Goal: Check status: Check status

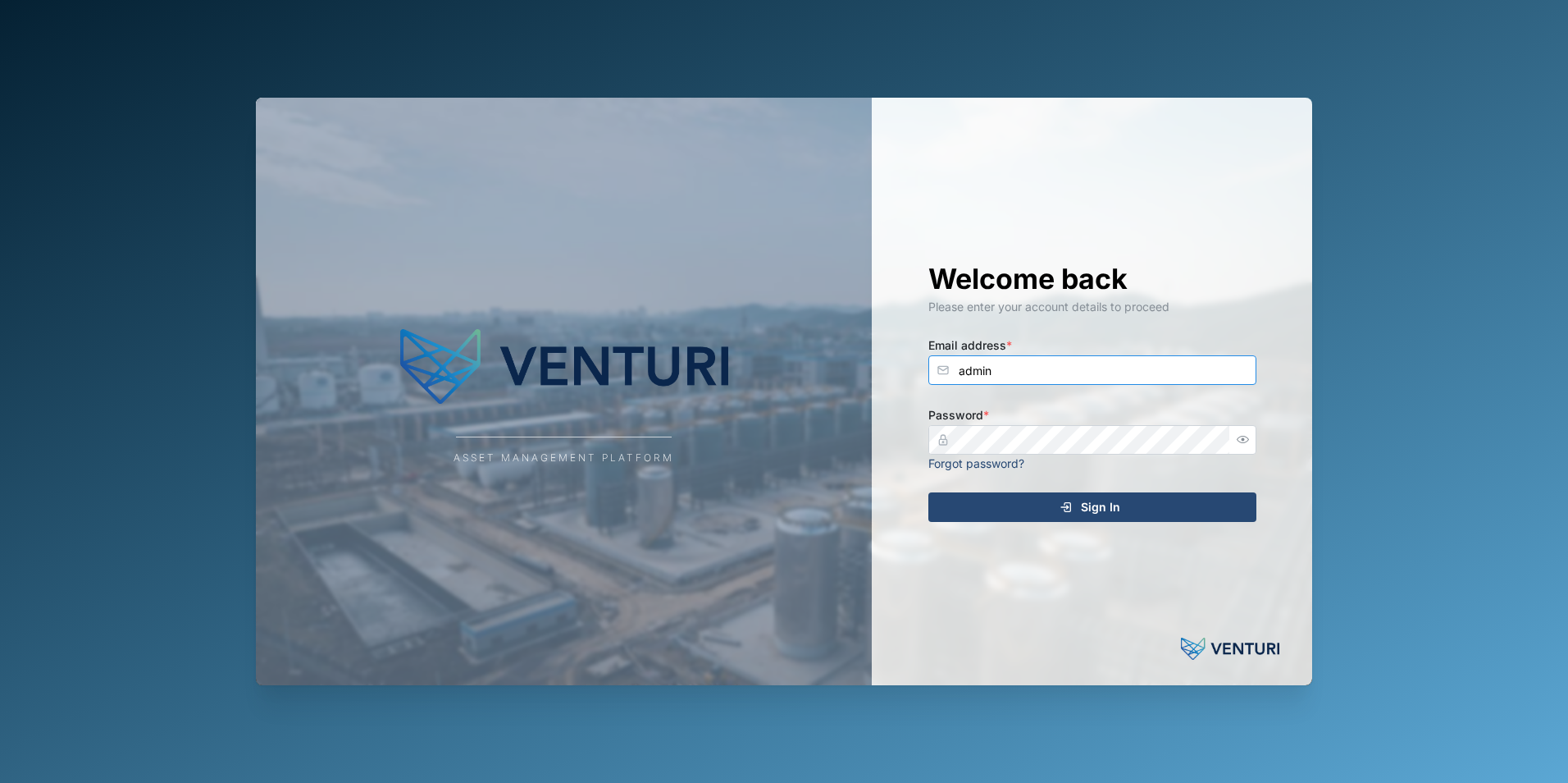
click at [1113, 369] on input "admin" at bounding box center [1093, 370] width 328 height 30
type input "shehan.simen@venturi.io"
click at [1080, 514] on div "Sign In" at bounding box center [1089, 507] width 301 height 28
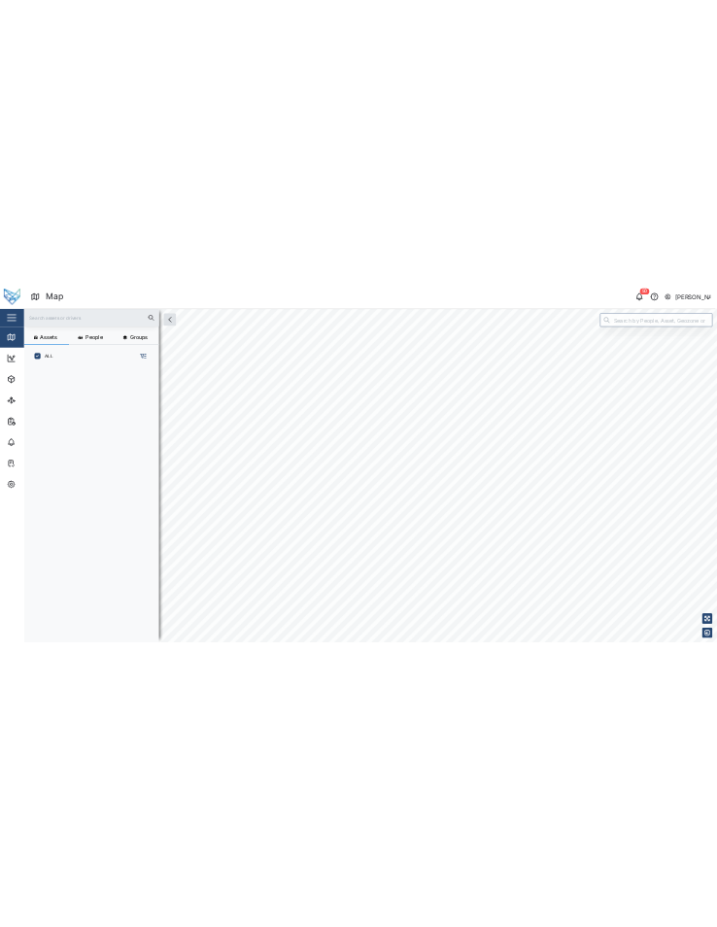
scroll to position [689, 304]
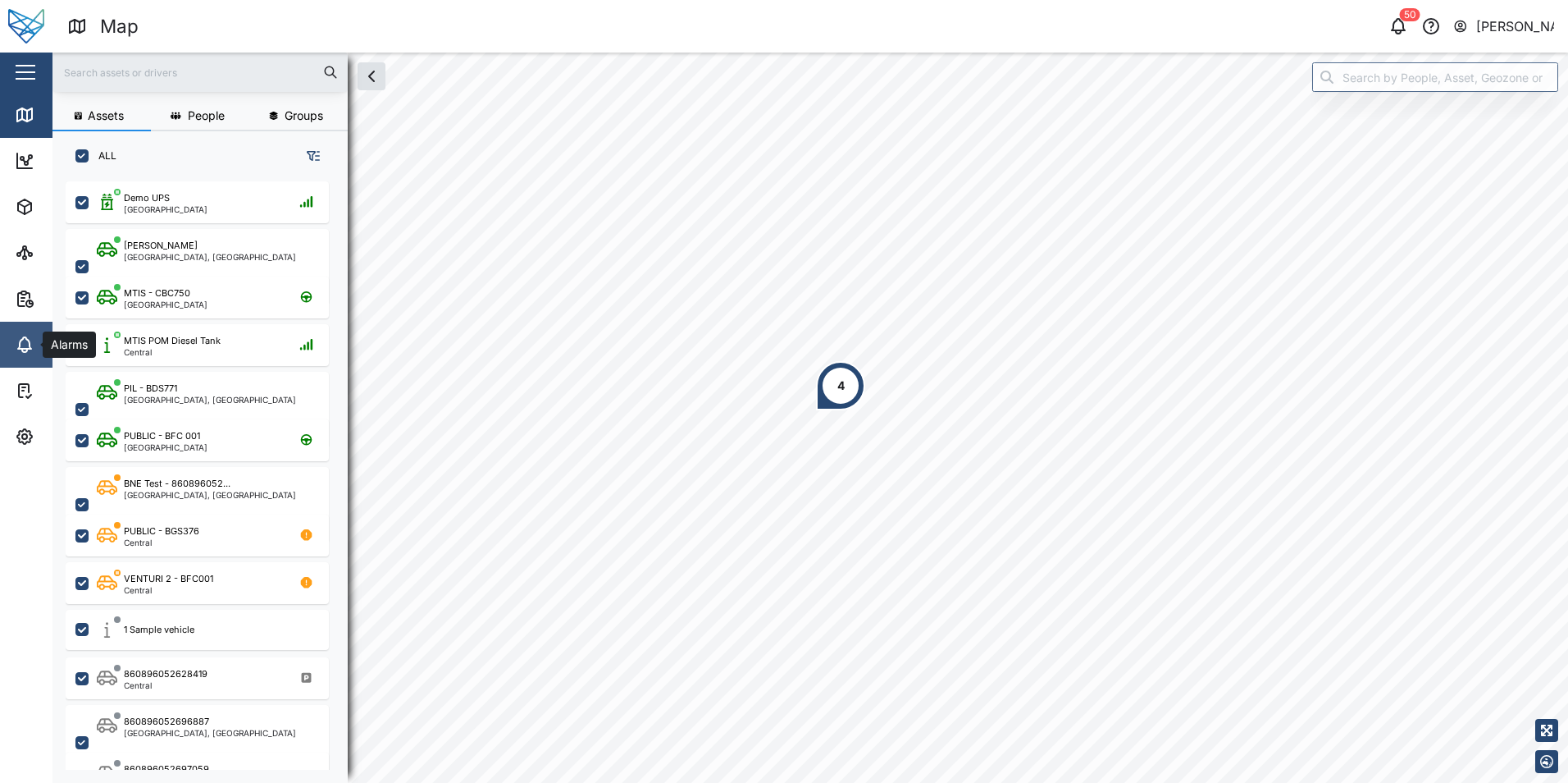
click at [24, 349] on icon at bounding box center [24, 343] width 14 height 12
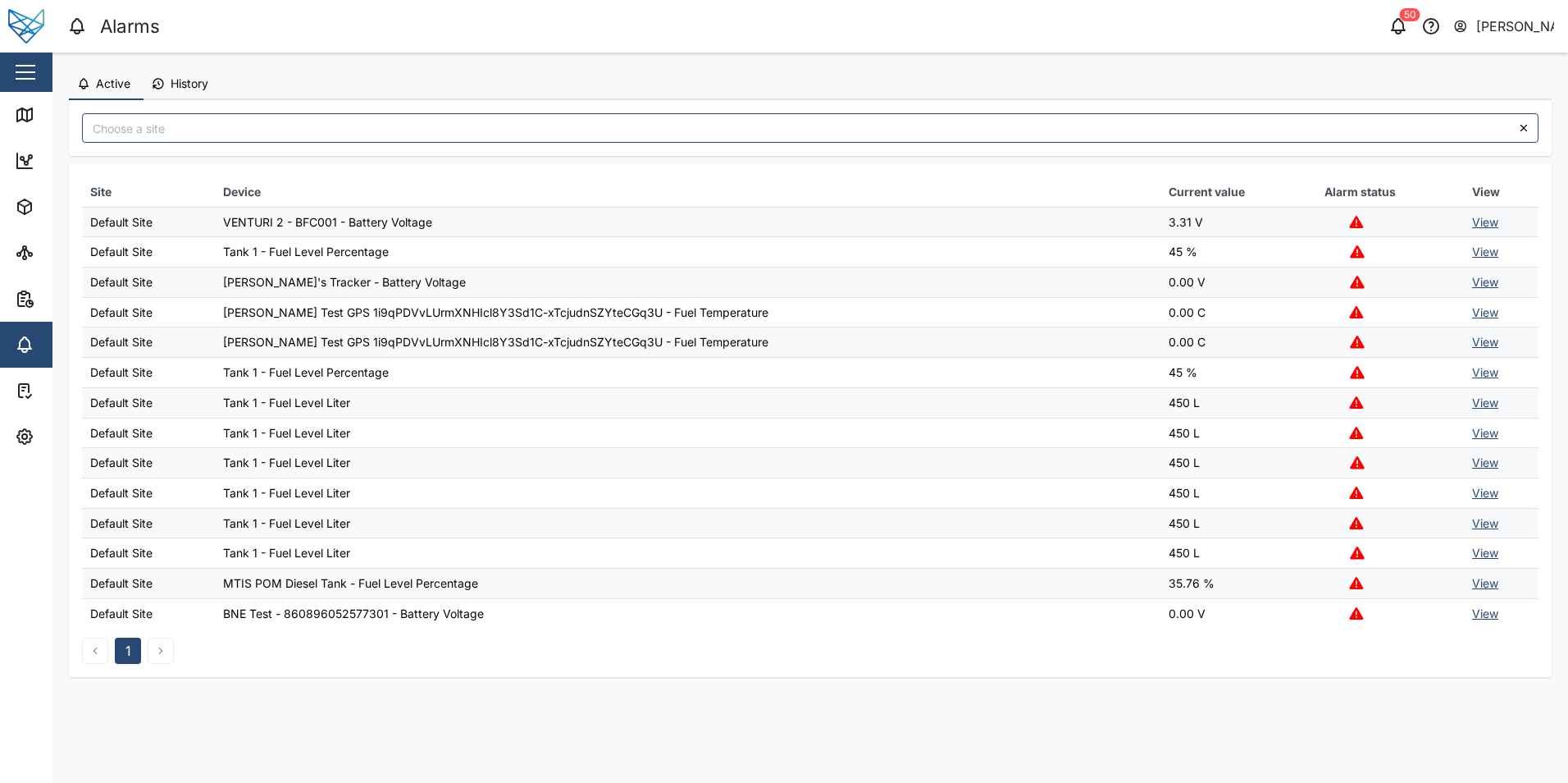
click at [1482, 251] on link "View" at bounding box center [1485, 251] width 26 height 14
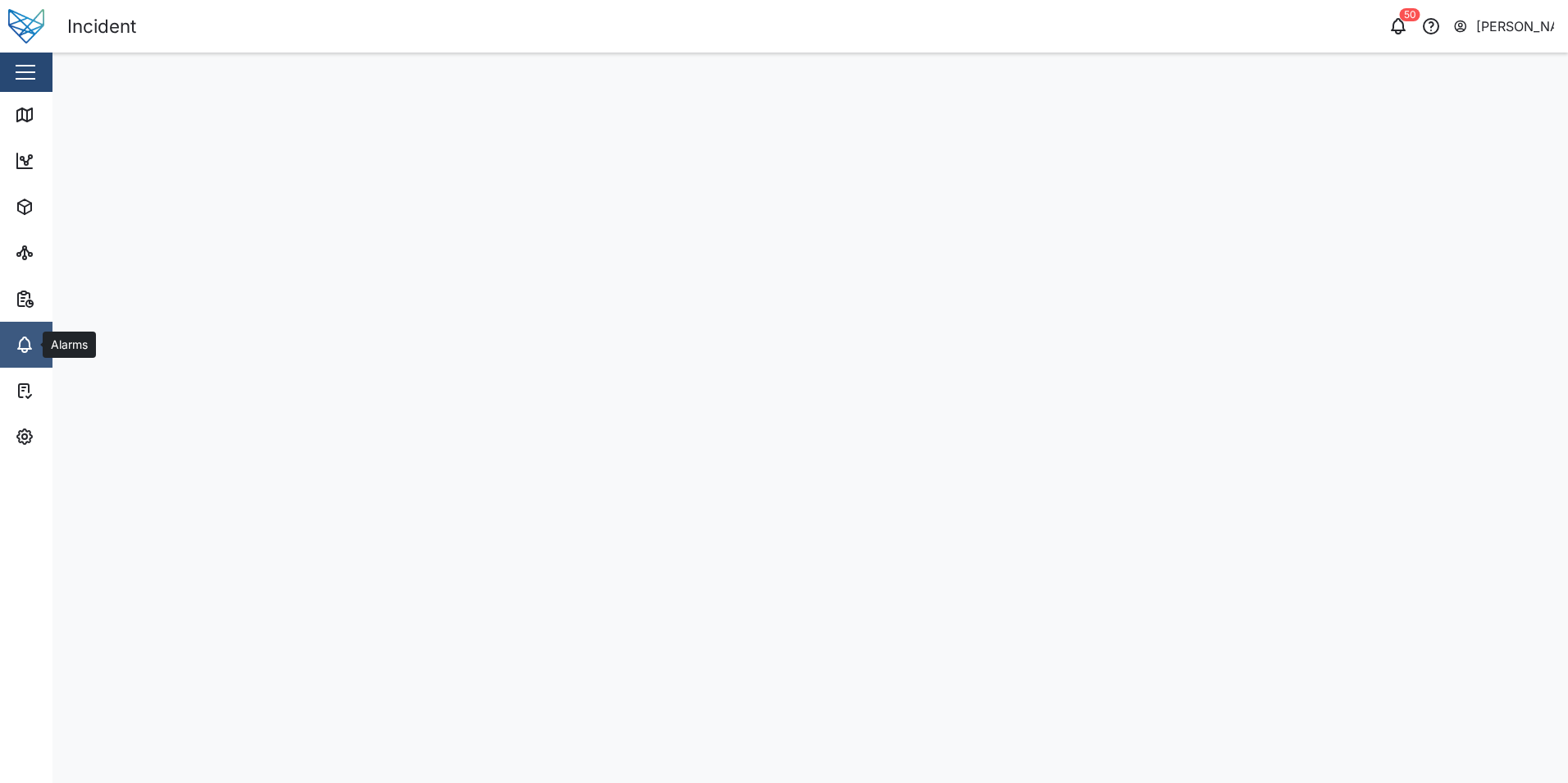
click at [31, 329] on link "Alarms" at bounding box center [106, 345] width 214 height 46
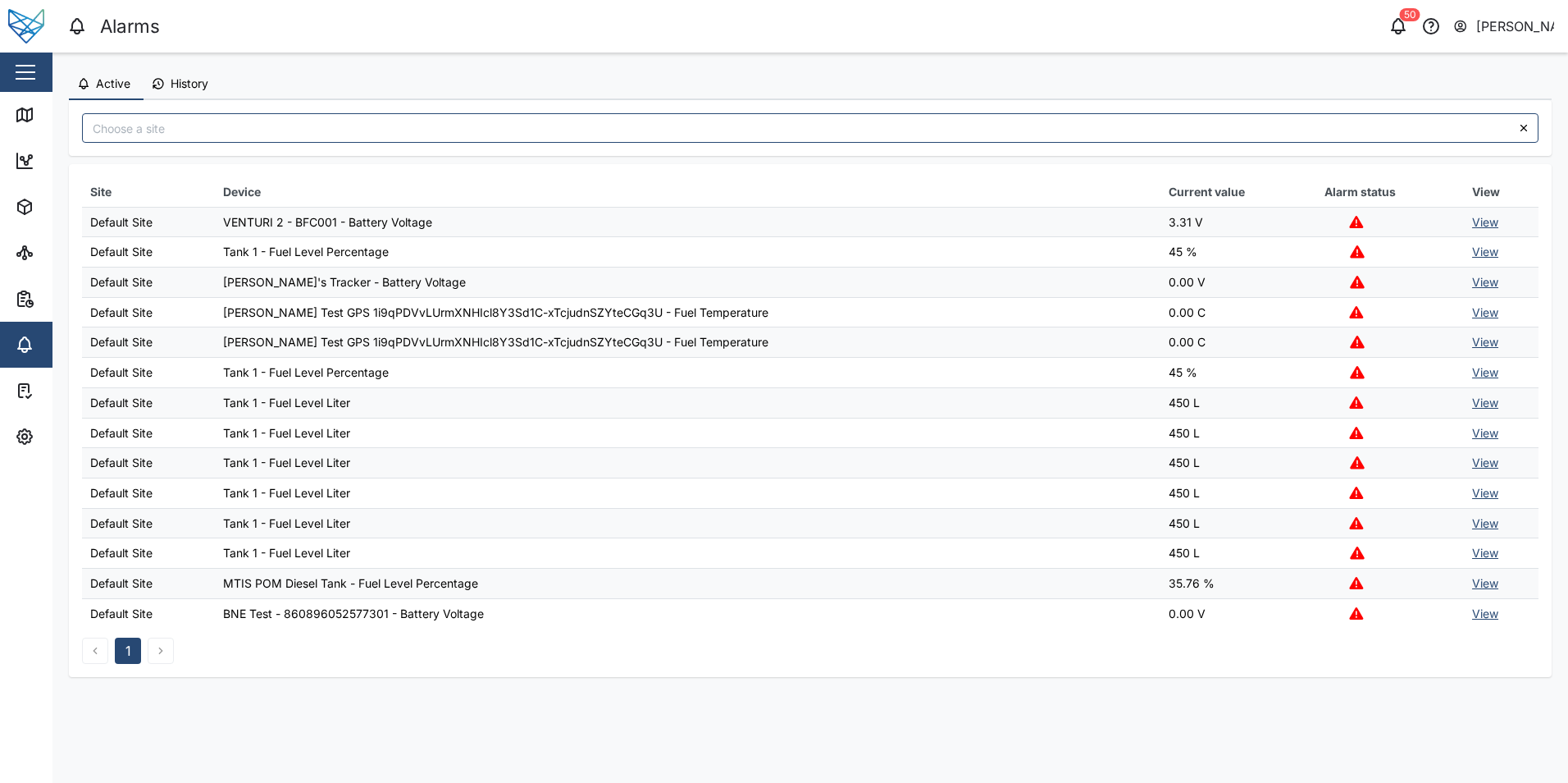
click at [1481, 463] on link "View" at bounding box center [1485, 462] width 26 height 14
click at [1289, 720] on main "Active History Last 7 days Required Compliance Summary Parameter Please select …" at bounding box center [810, 417] width 1516 height 731
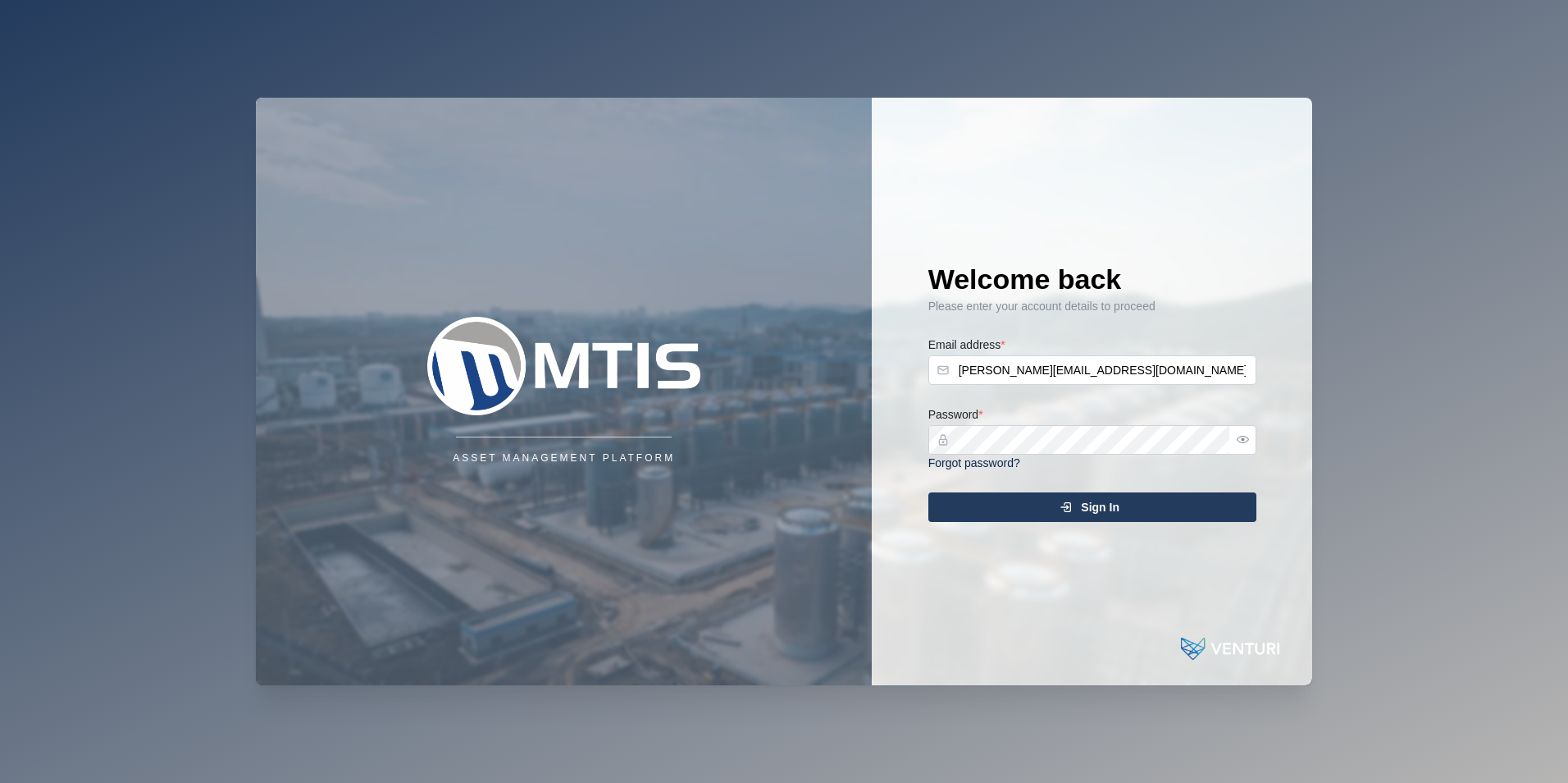
click at [1139, 513] on div "Sign In" at bounding box center [1089, 507] width 301 height 28
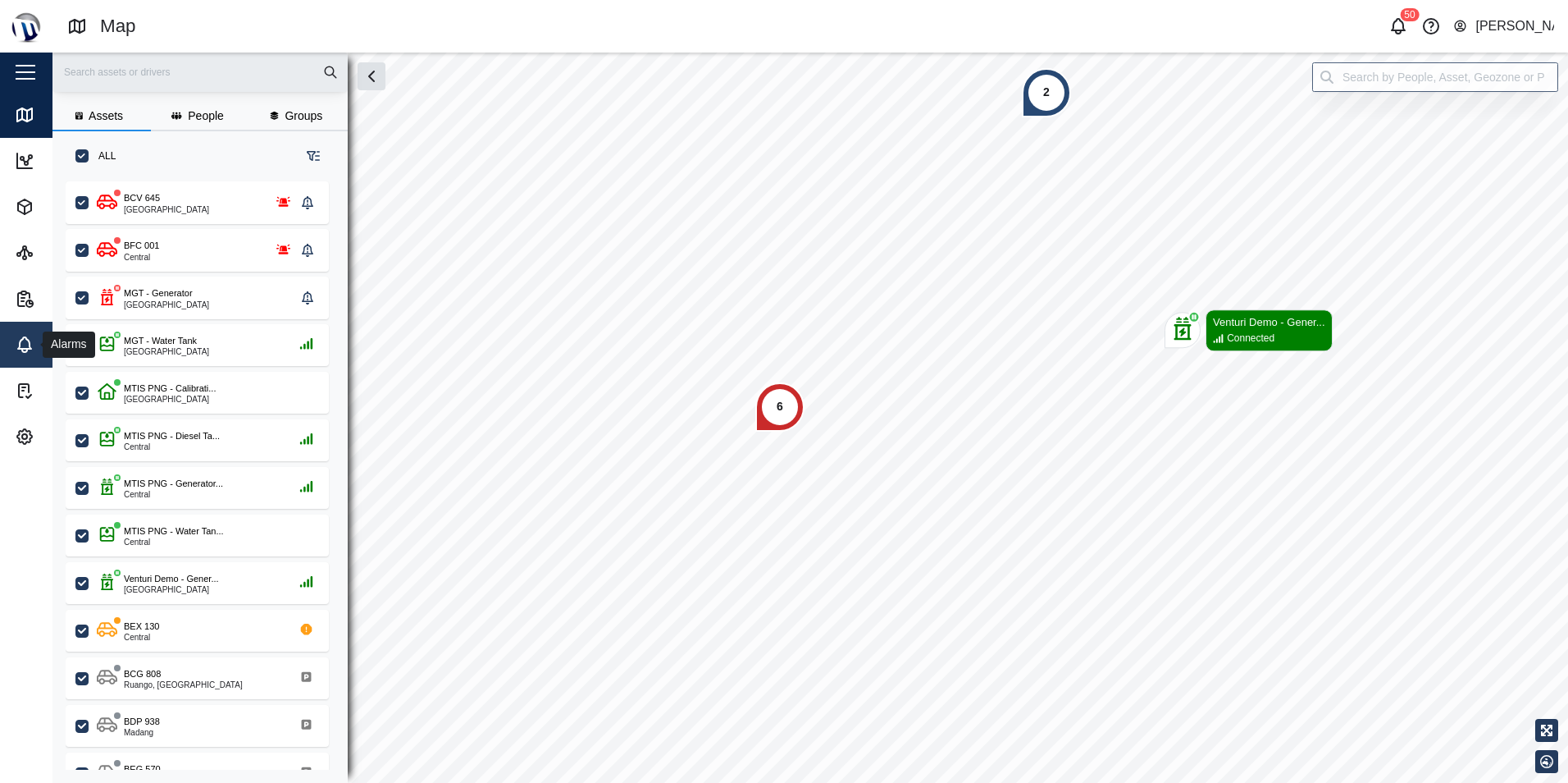
click at [35, 351] on div "Alarms" at bounding box center [52, 344] width 77 height 19
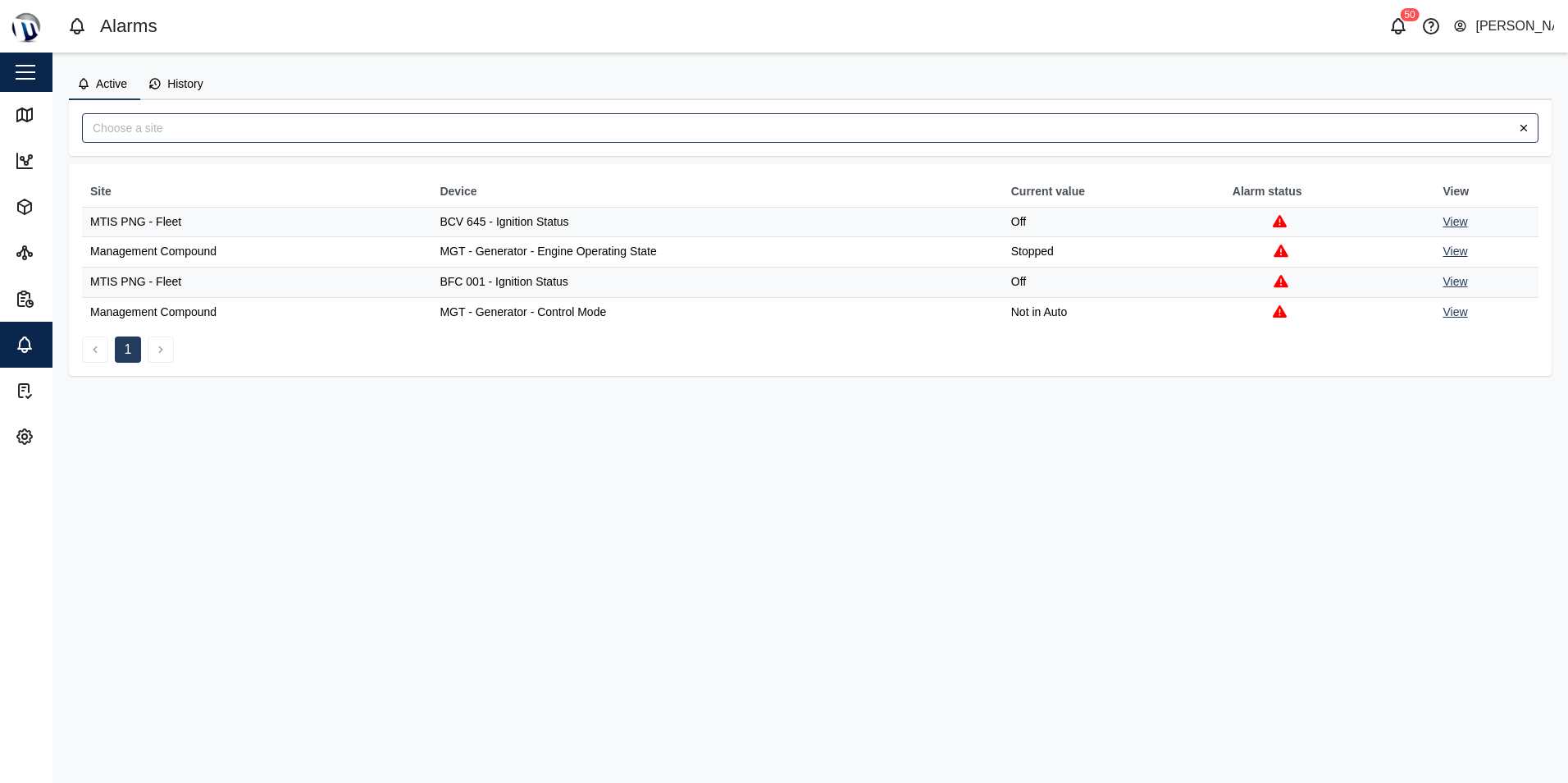
click at [1457, 283] on link "View" at bounding box center [1455, 281] width 24 height 14
click at [1455, 253] on link "View" at bounding box center [1455, 251] width 24 height 14
click at [1451, 225] on link "View" at bounding box center [1455, 222] width 24 height 14
click at [1453, 220] on link "View" at bounding box center [1455, 222] width 24 height 14
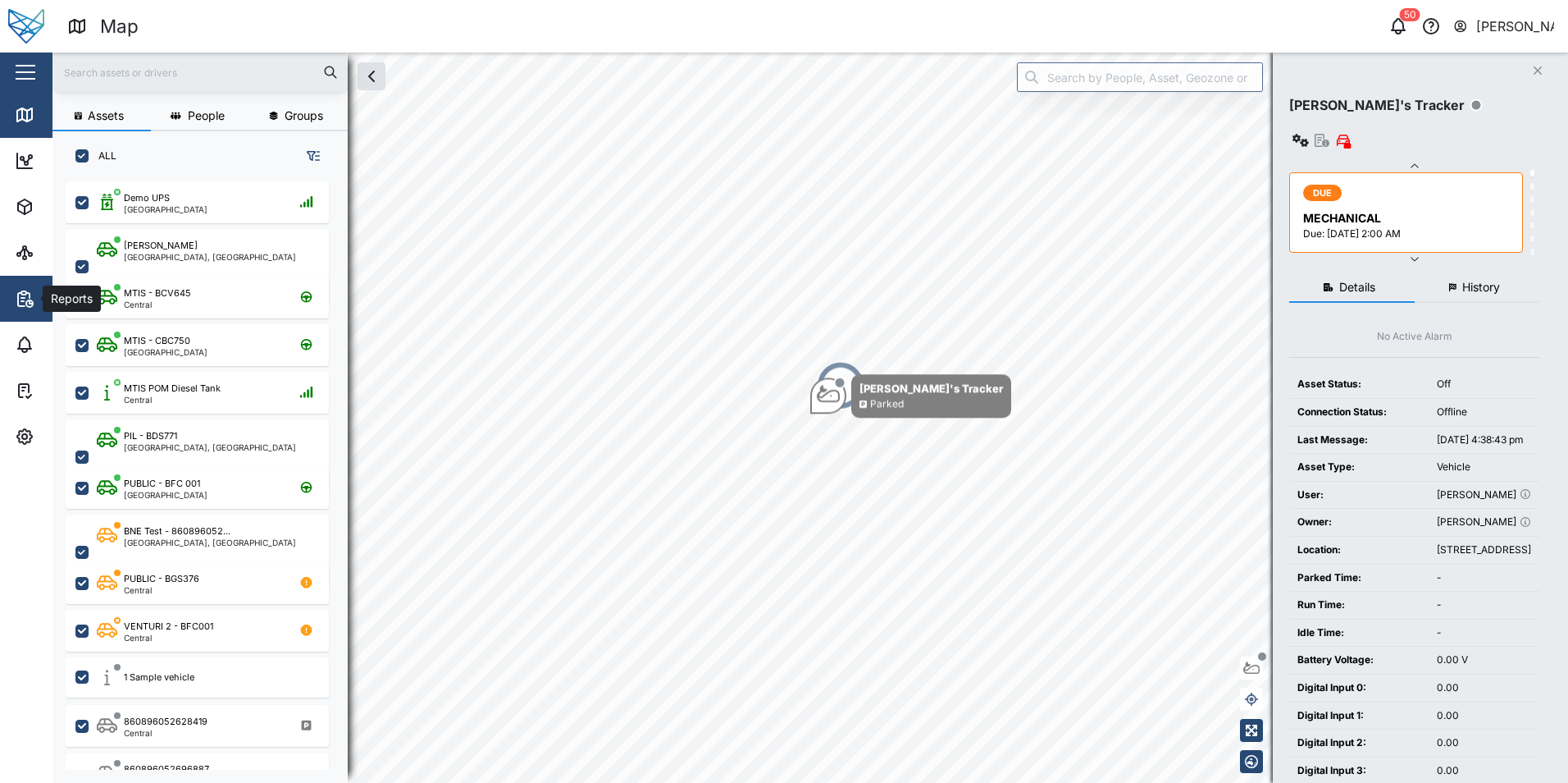
click at [32, 302] on icon "button" at bounding box center [30, 304] width 7 height 7
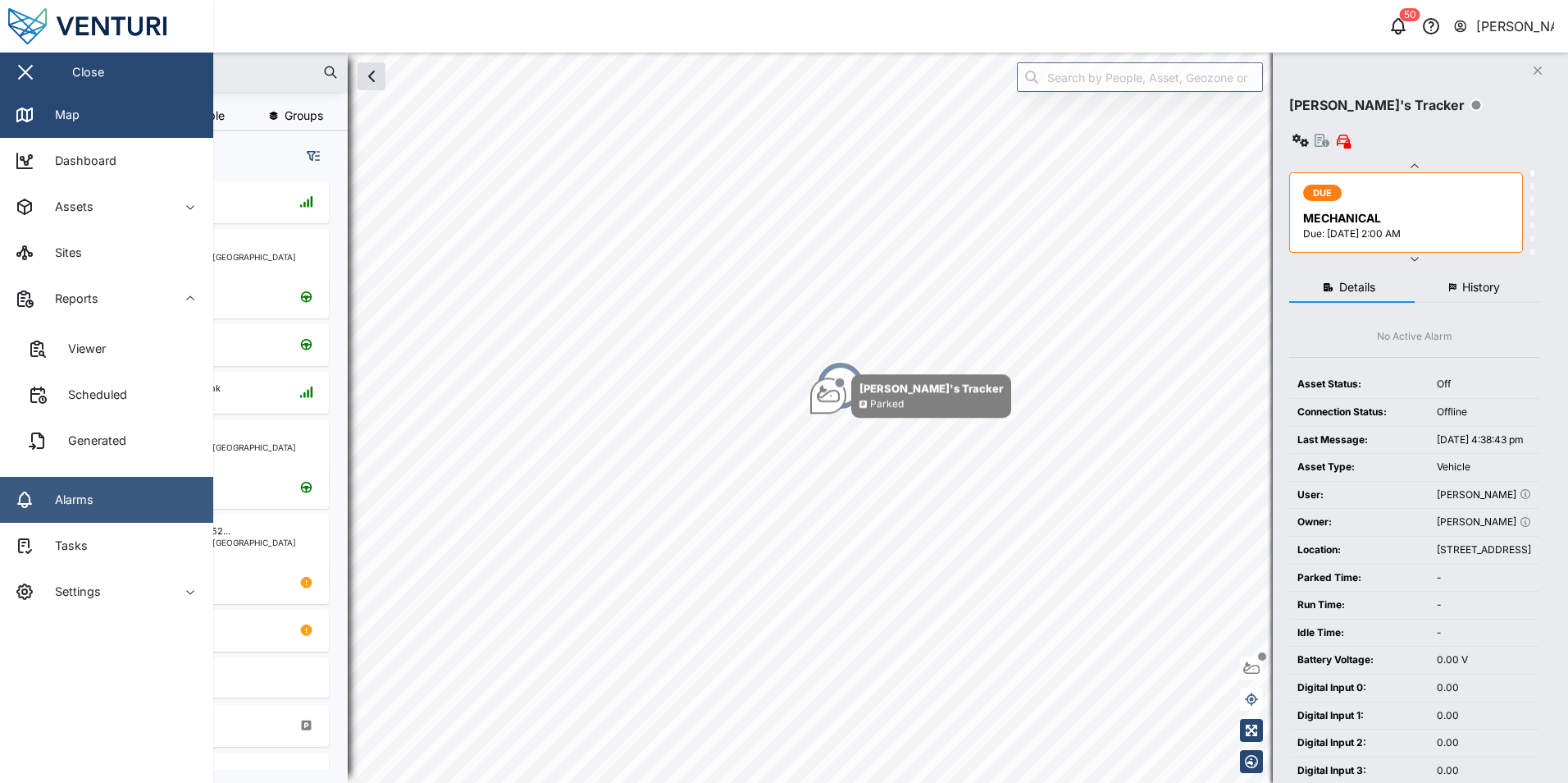
click at [64, 488] on link "Alarms" at bounding box center [106, 499] width 214 height 46
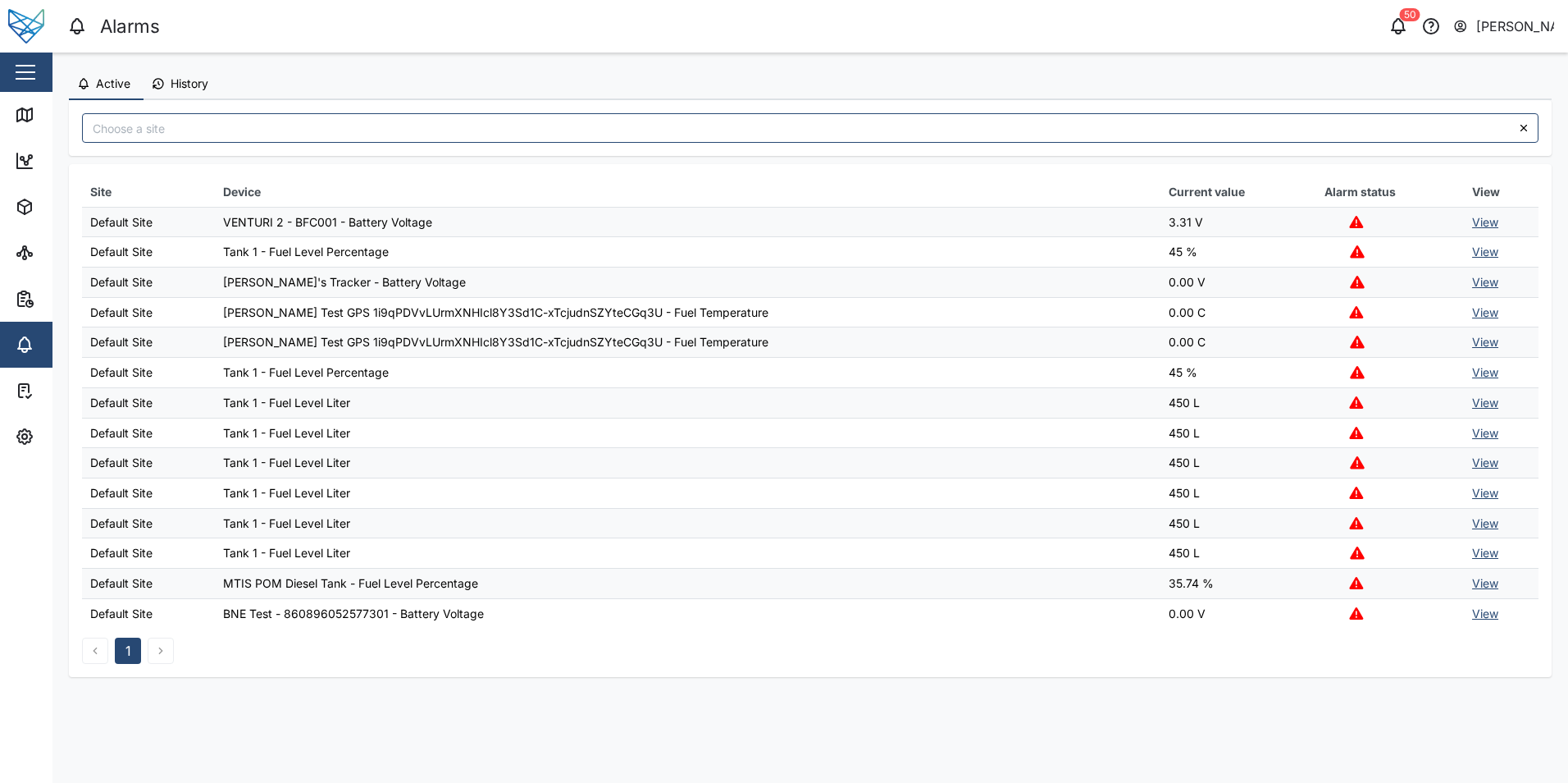
click at [1481, 251] on link "View" at bounding box center [1485, 251] width 26 height 14
